Goal: Information Seeking & Learning: Learn about a topic

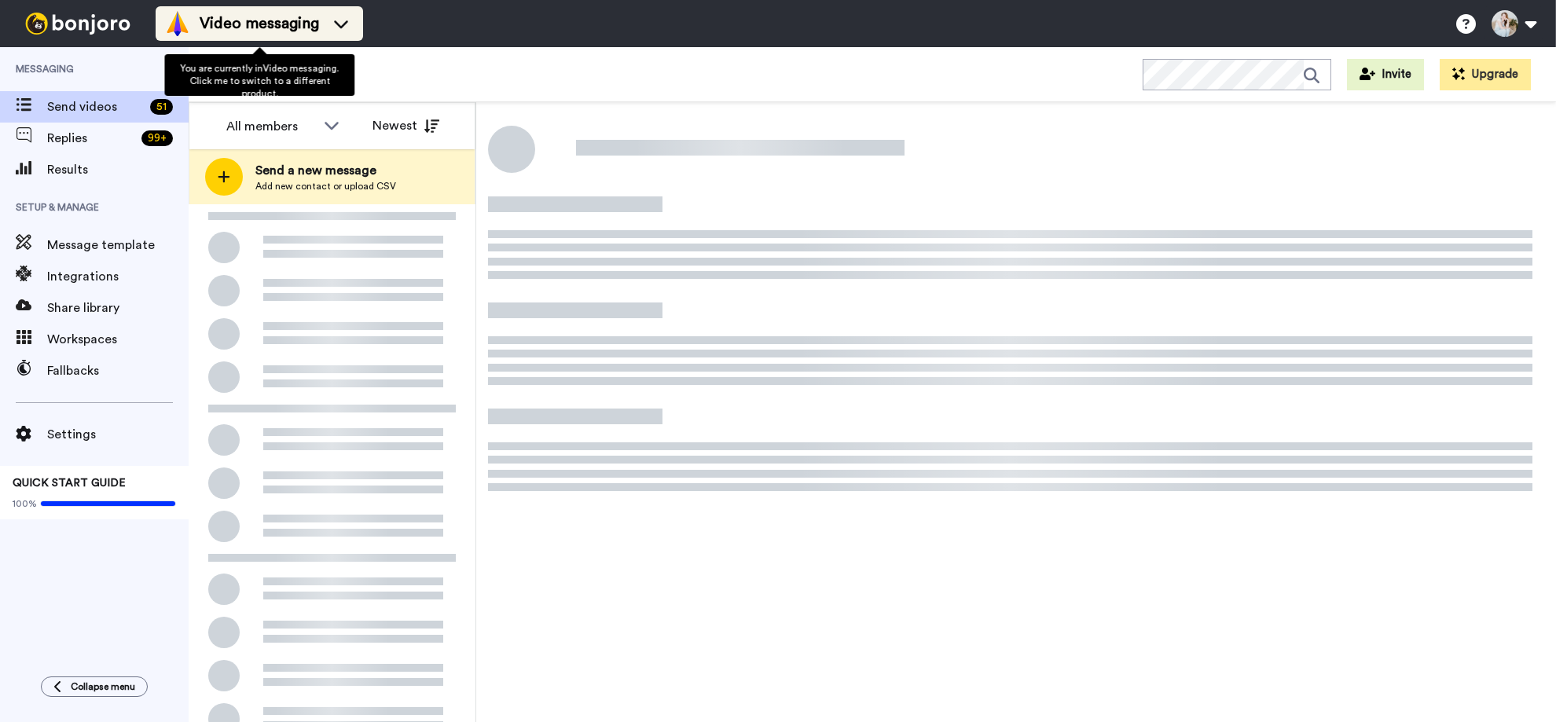
click at [305, 25] on span "Video messaging" at bounding box center [259, 24] width 119 height 22
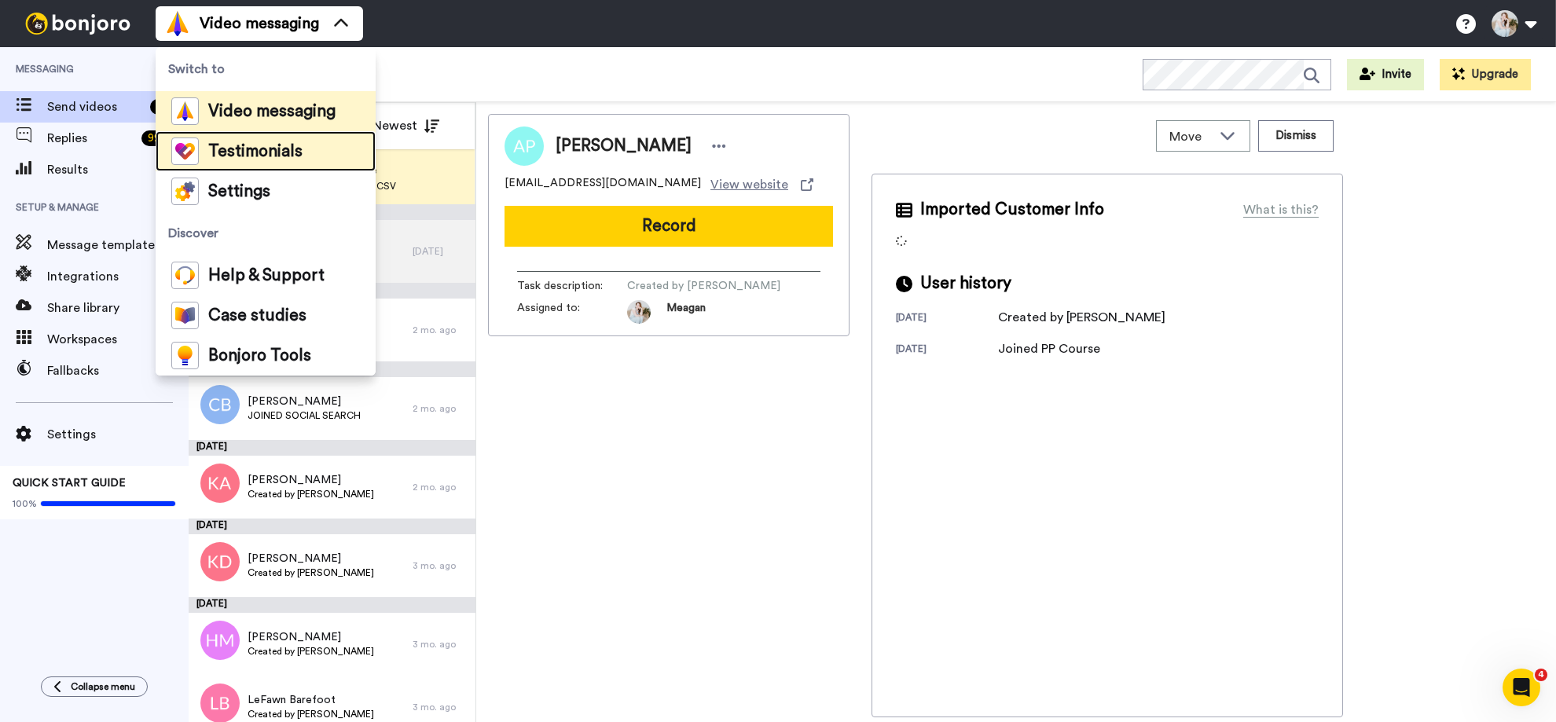
click at [306, 156] on li "Testimonials" at bounding box center [266, 151] width 220 height 40
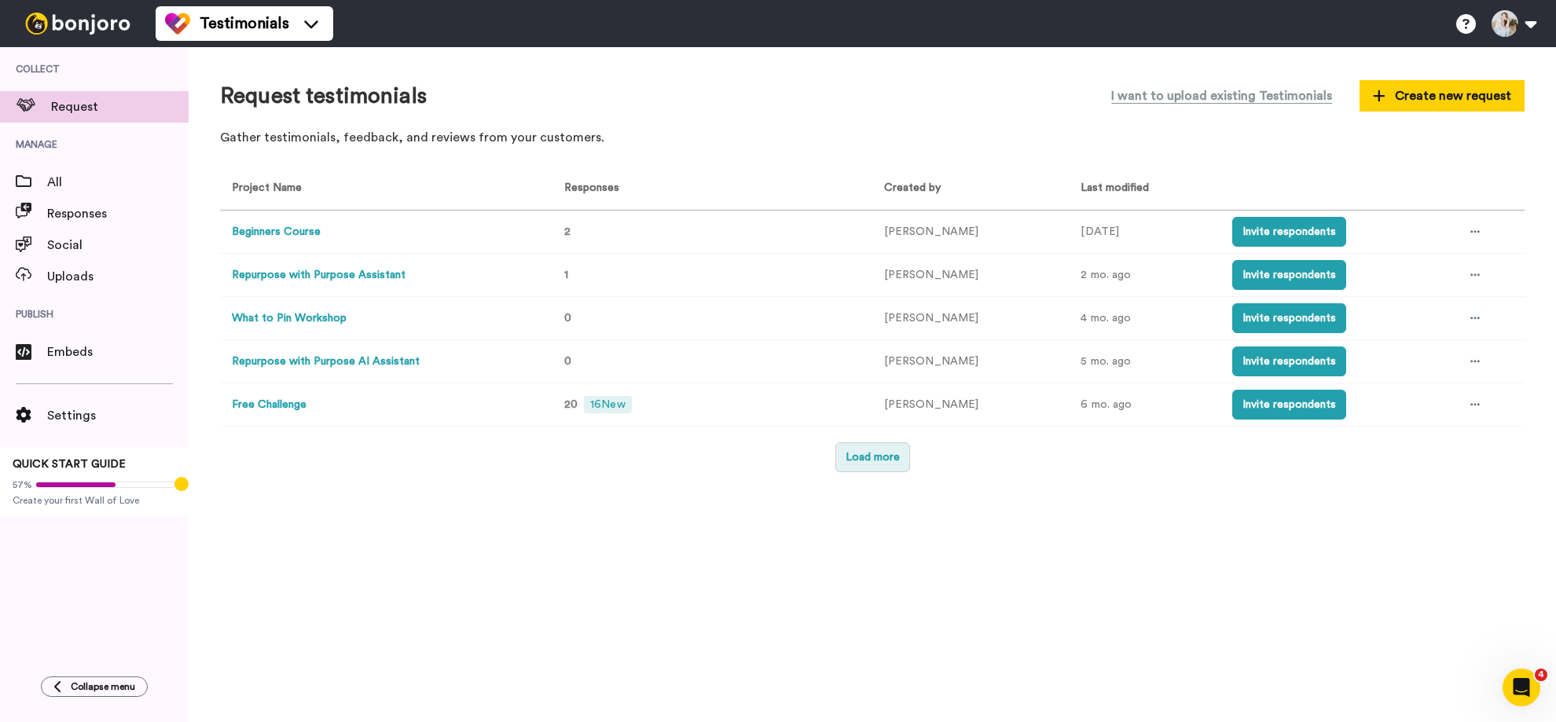
click at [846, 460] on button "Load more" at bounding box center [872, 457] width 75 height 30
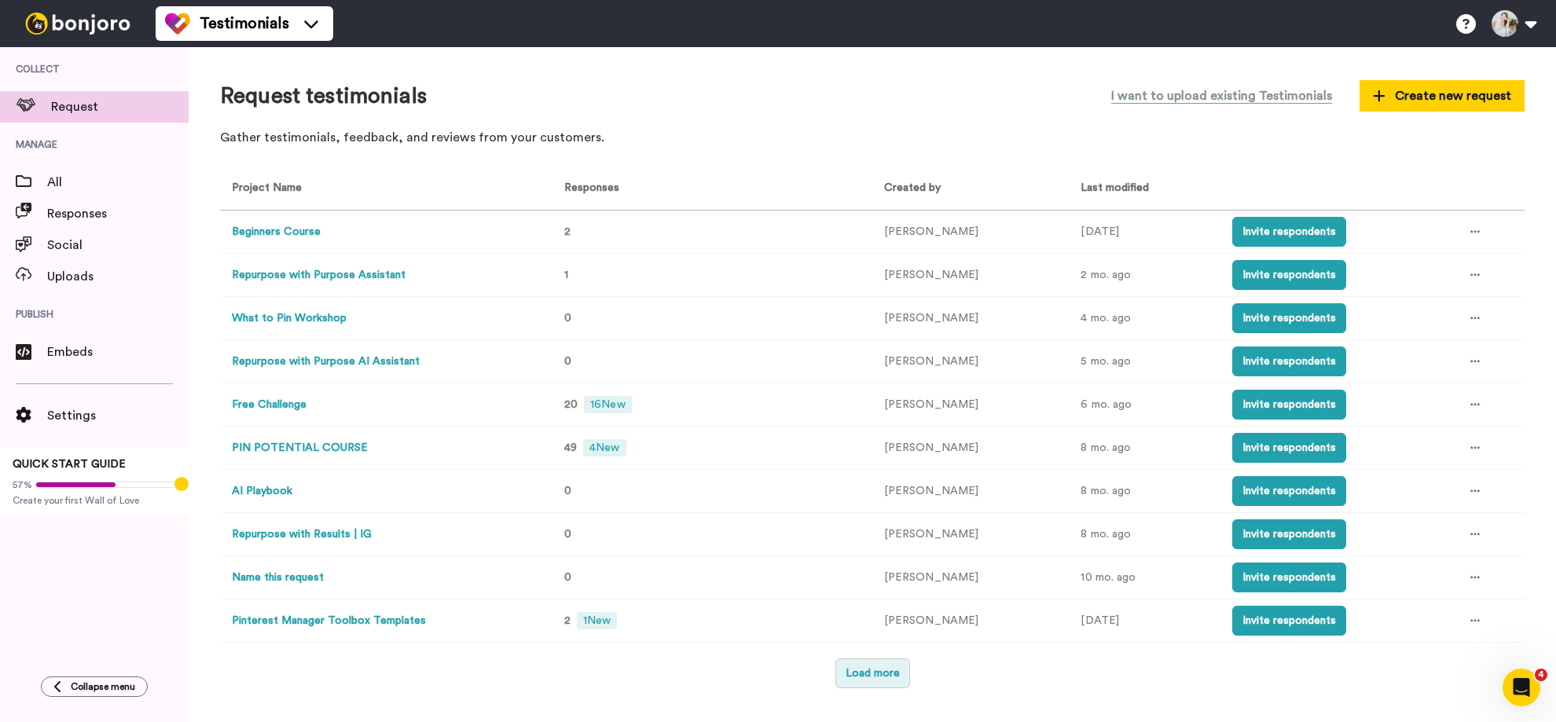
click at [873, 680] on button "Load more" at bounding box center [872, 674] width 75 height 30
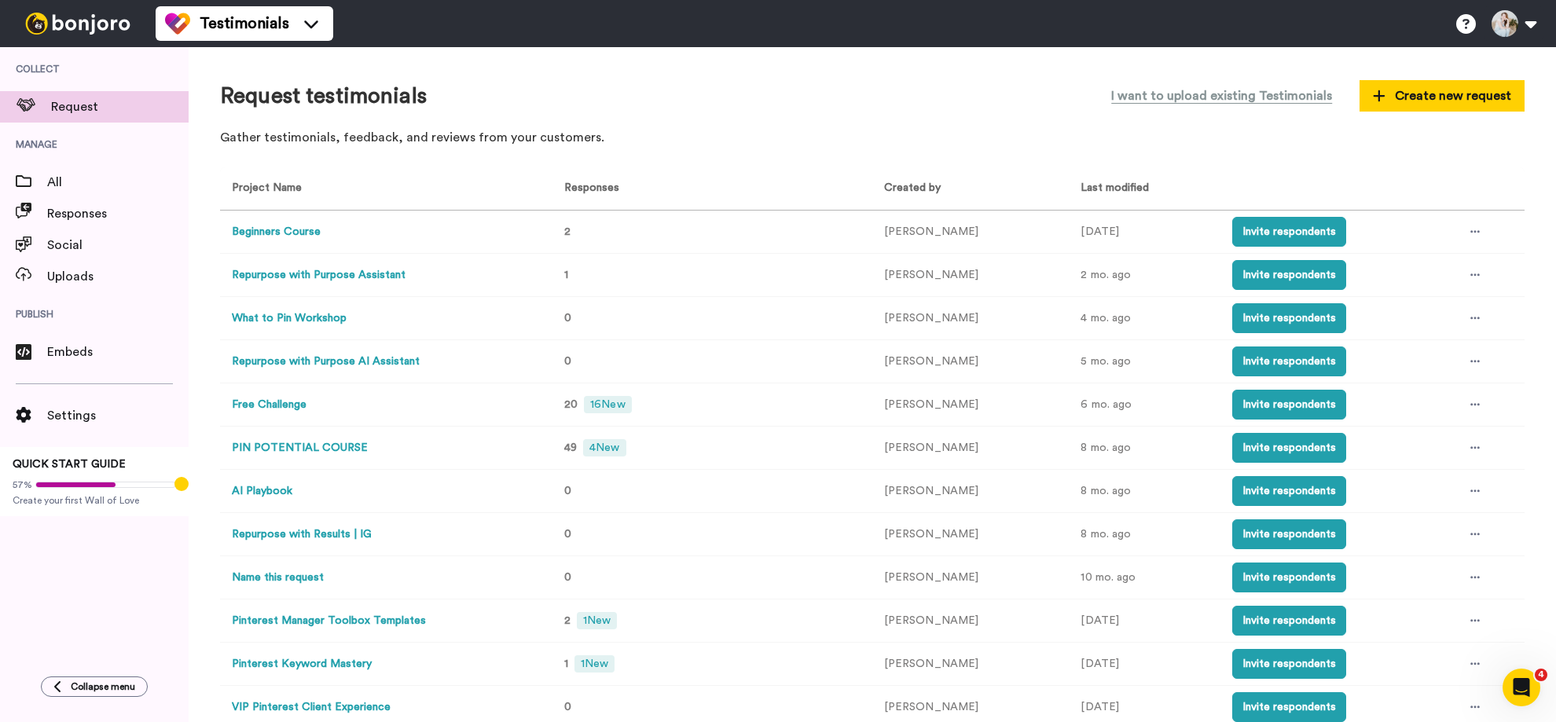
click at [330, 448] on button "PIN POTENTIAL COURSE" at bounding box center [300, 448] width 136 height 17
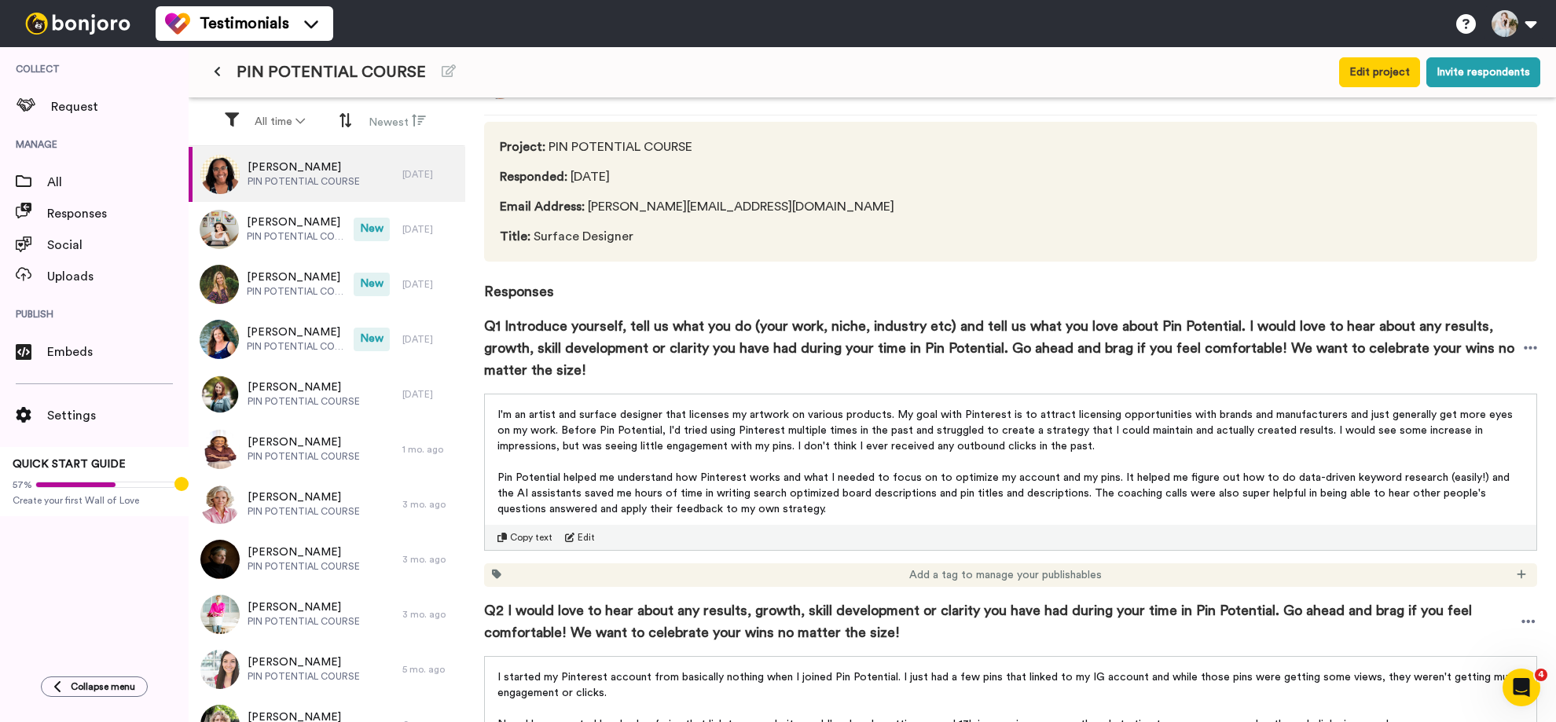
scroll to position [41, 0]
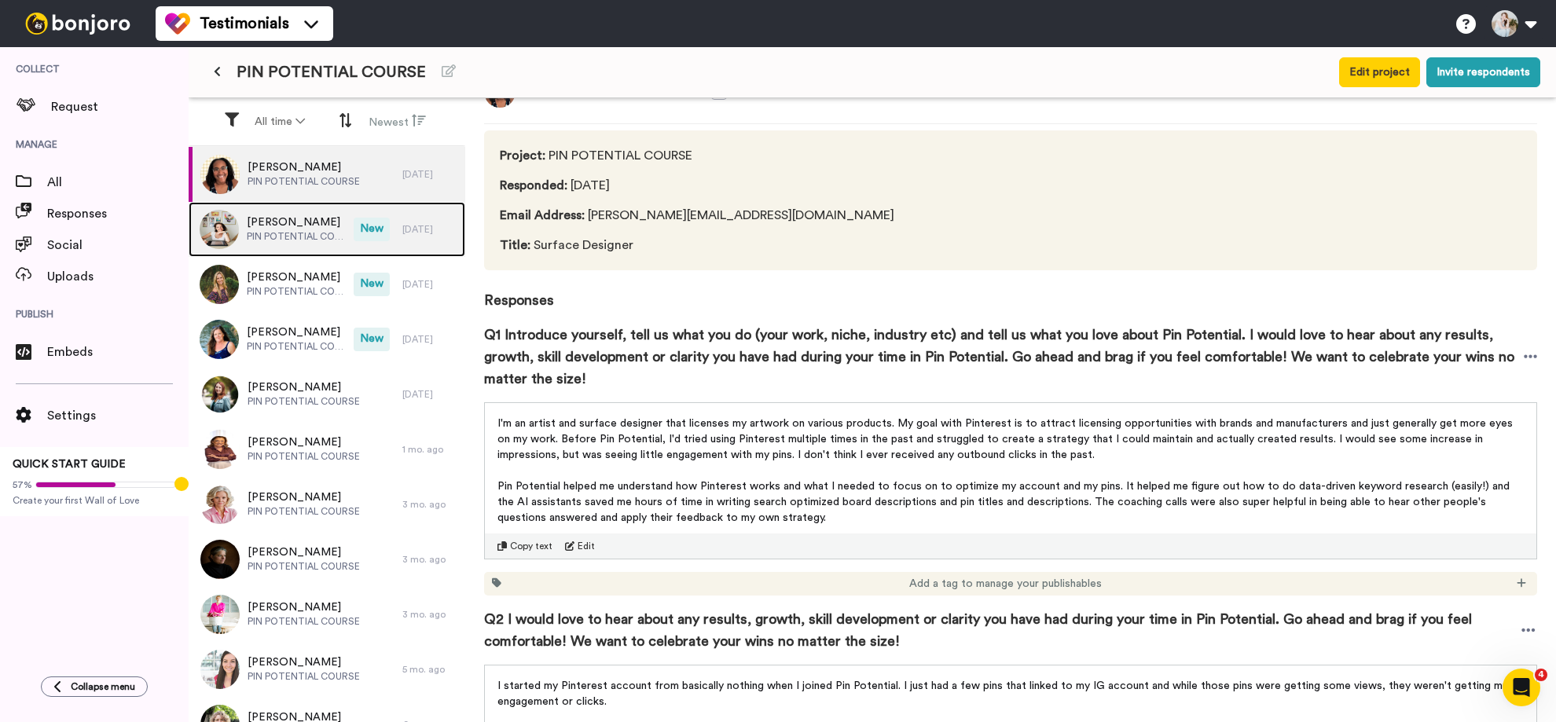
click at [280, 232] on span "PIN POTENTIAL COURSE" at bounding box center [296, 236] width 99 height 13
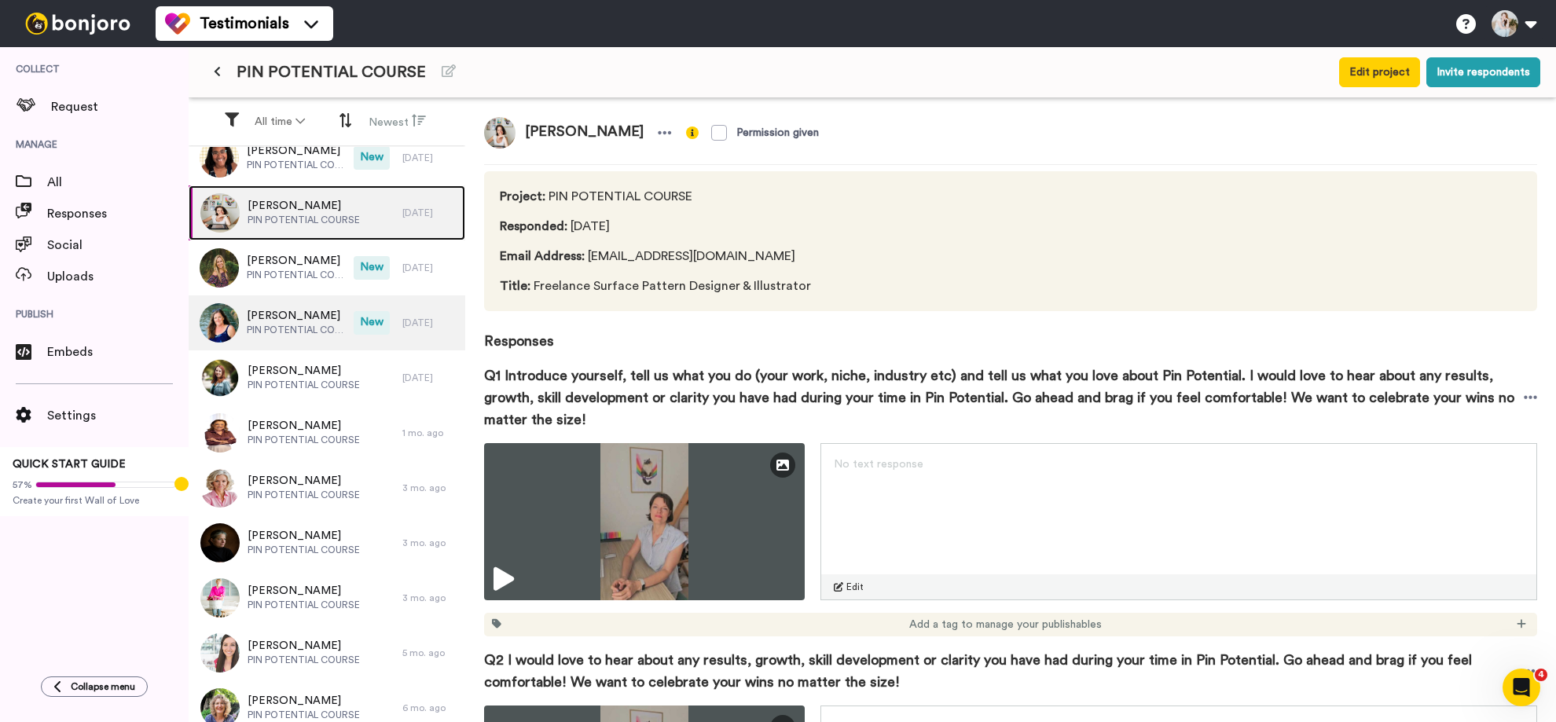
scroll to position [20, 0]
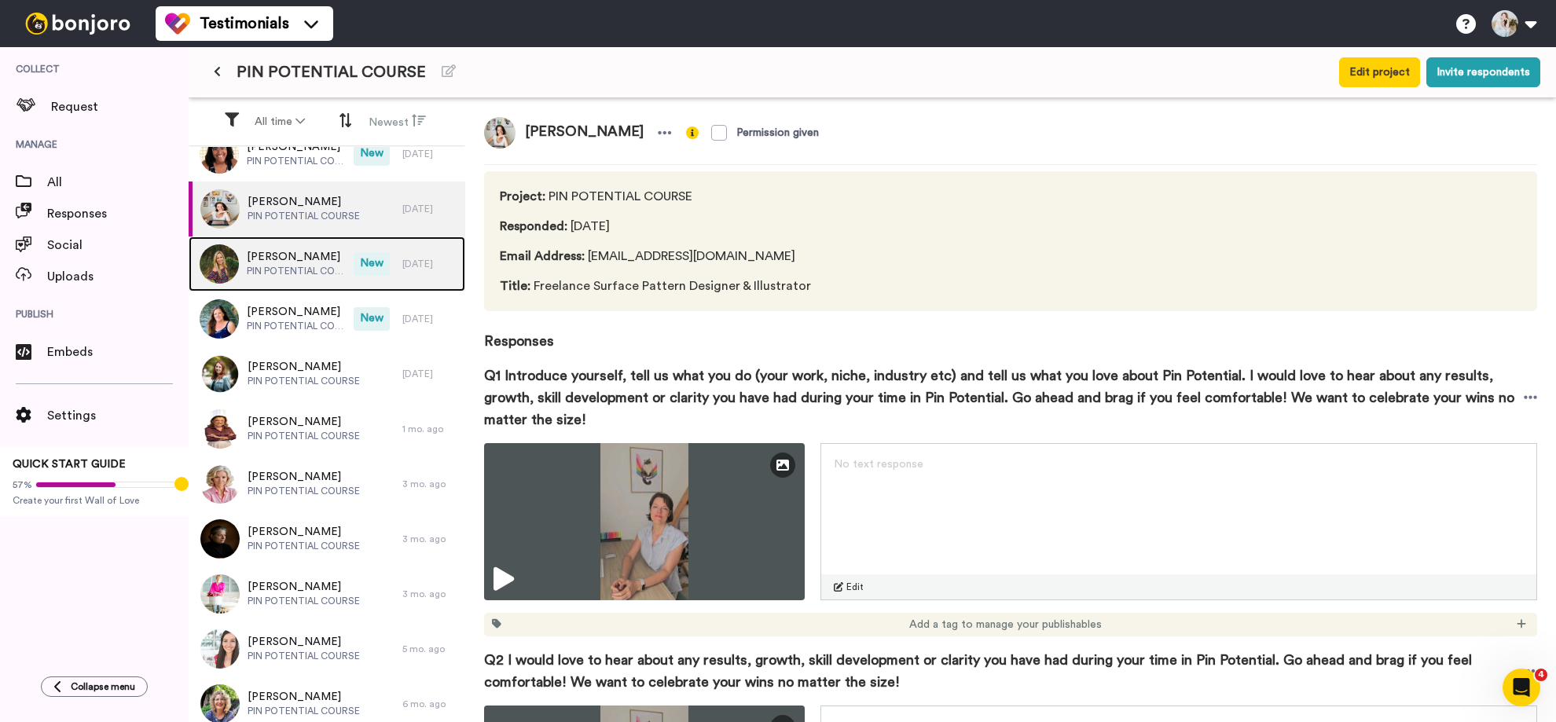
click at [292, 256] on span "[PERSON_NAME]" at bounding box center [296, 257] width 99 height 16
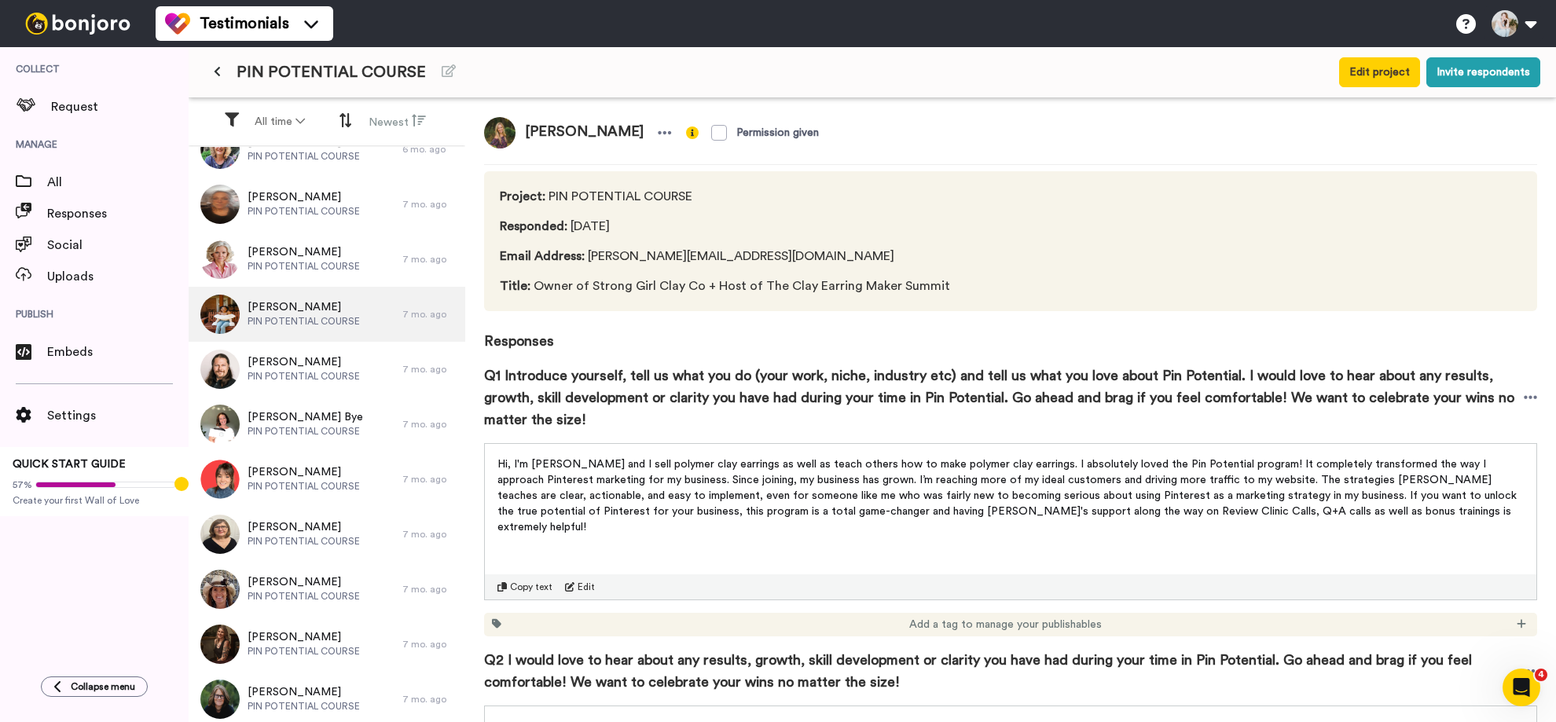
scroll to position [715, 0]
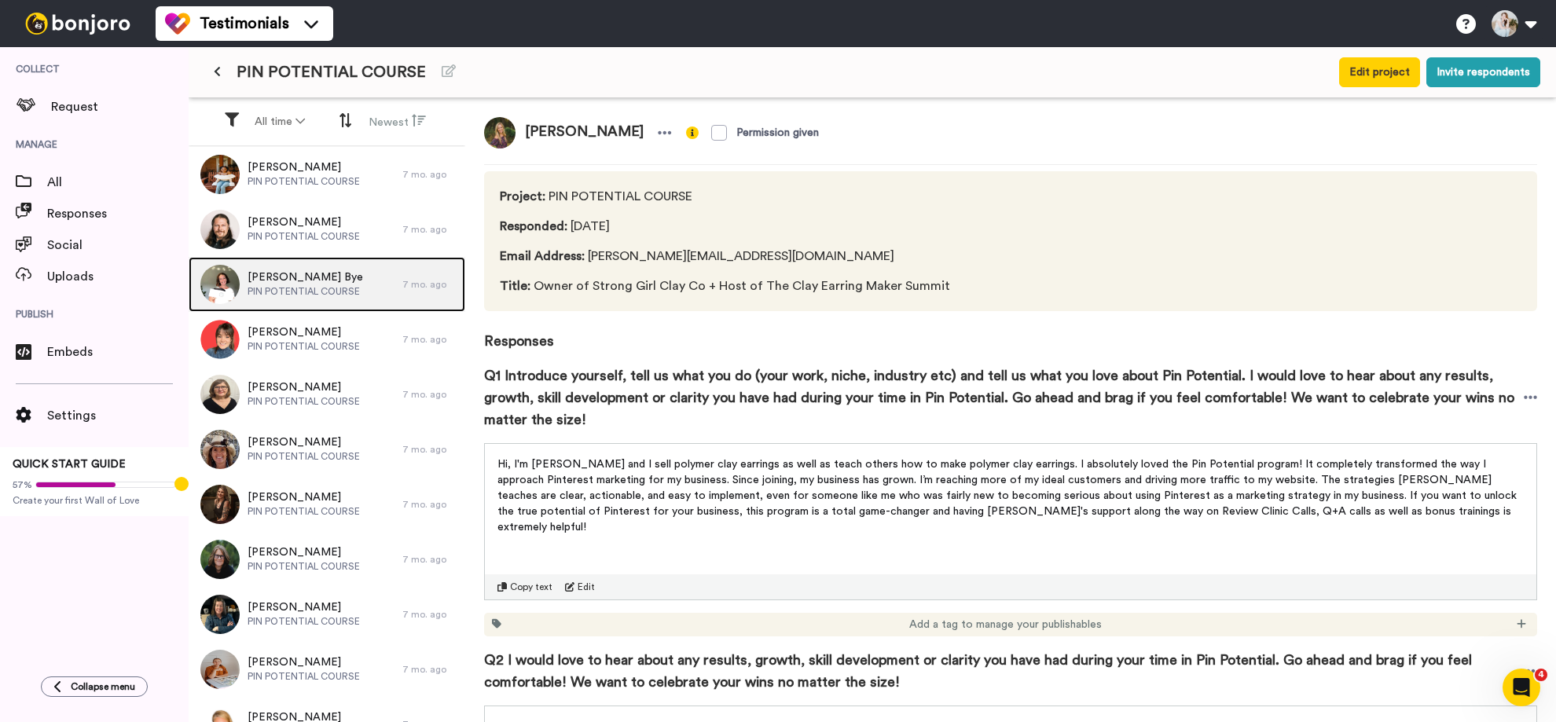
click at [269, 277] on span "[PERSON_NAME] Bye" at bounding box center [306, 278] width 116 height 16
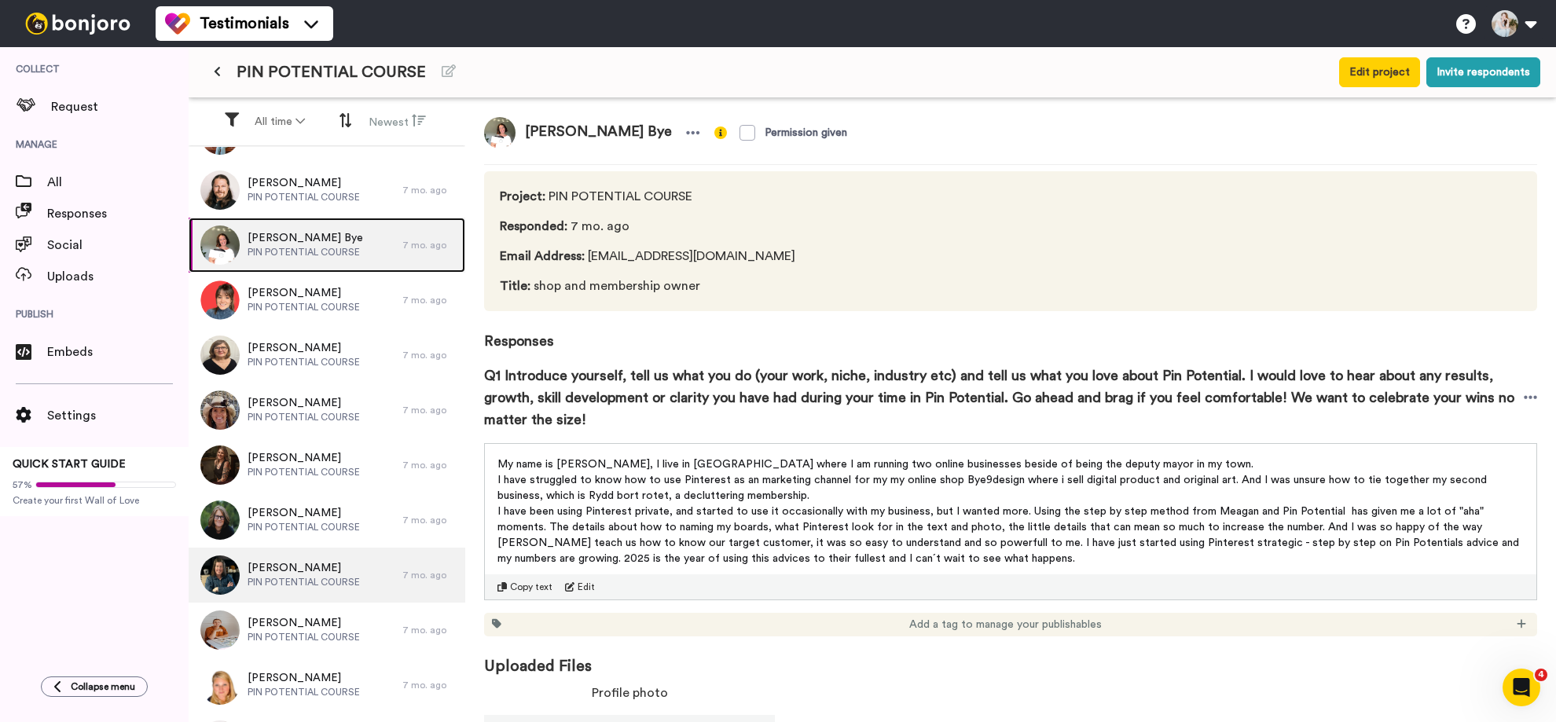
scroll to position [962, 0]
